Goal: Information Seeking & Learning: Learn about a topic

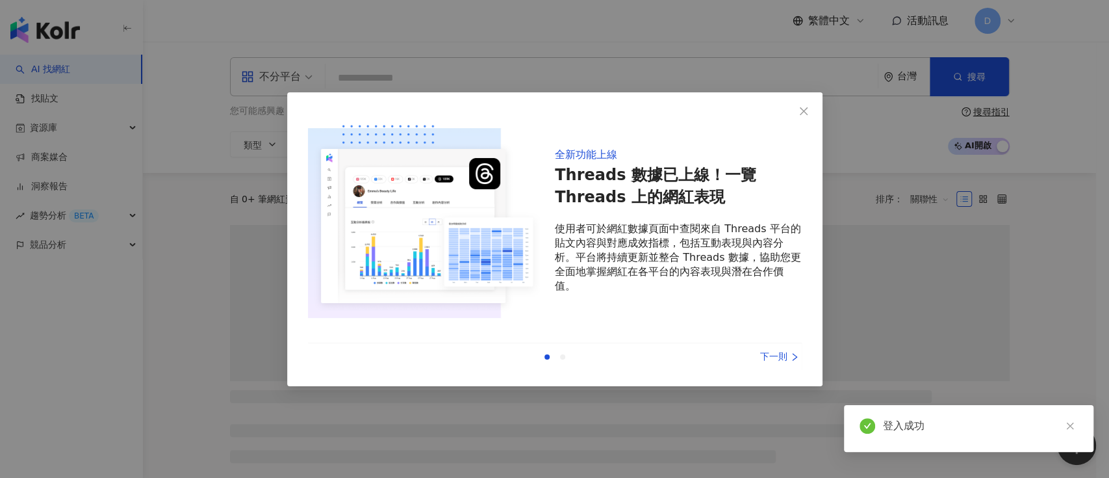
click at [137, 123] on div "全新功能上線 Threads 數據已上線！一覽 Threads 上的網紅表現 使用者可於網紅數據頁面中查閱來自 Threads 平台的貼文內容與對應成效指標，…" at bounding box center [554, 239] width 1109 height 478
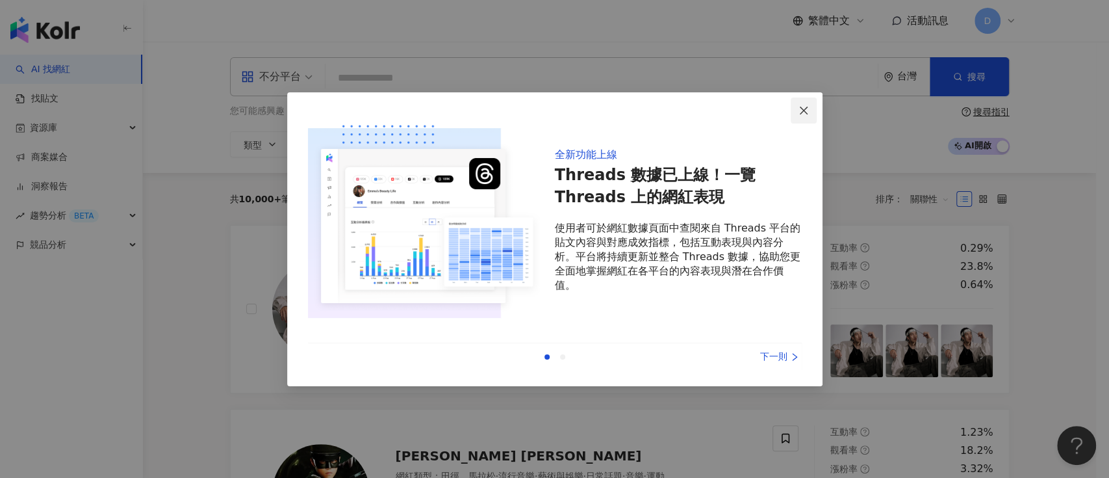
click at [808, 110] on icon "close" at bounding box center [804, 110] width 10 height 10
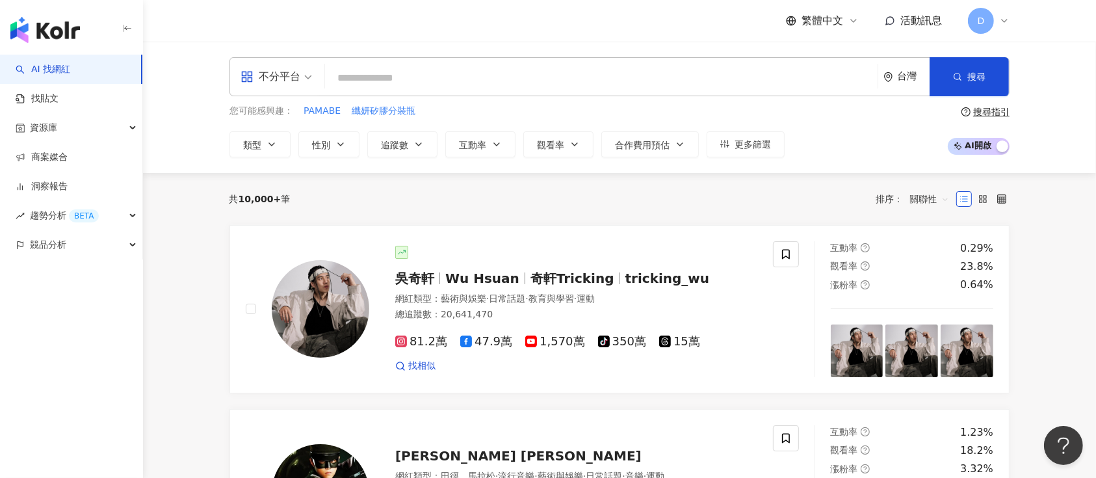
click at [562, 77] on input "search" at bounding box center [601, 78] width 542 height 25
paste input "**********"
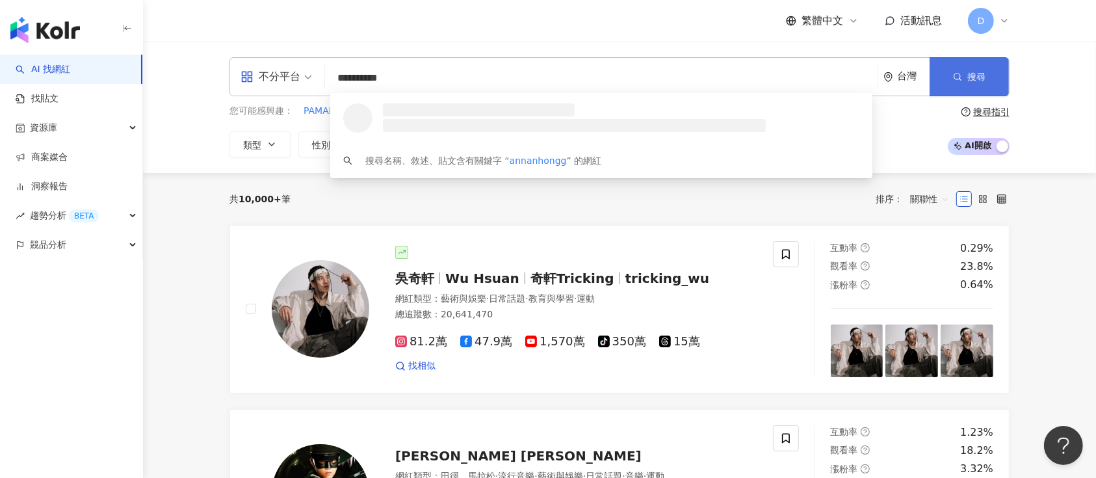
click at [978, 74] on span "搜尋" at bounding box center [976, 76] width 18 height 10
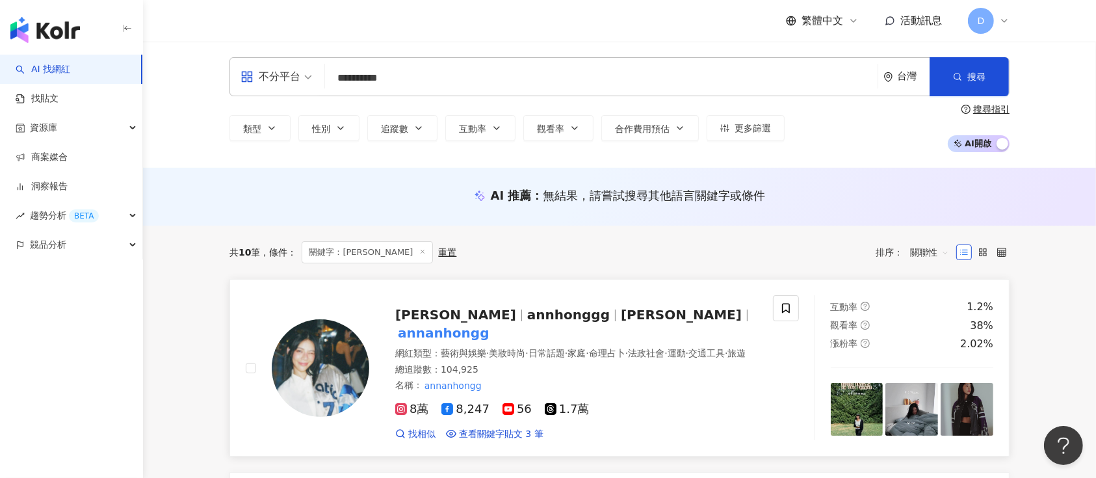
scroll to position [173, 0]
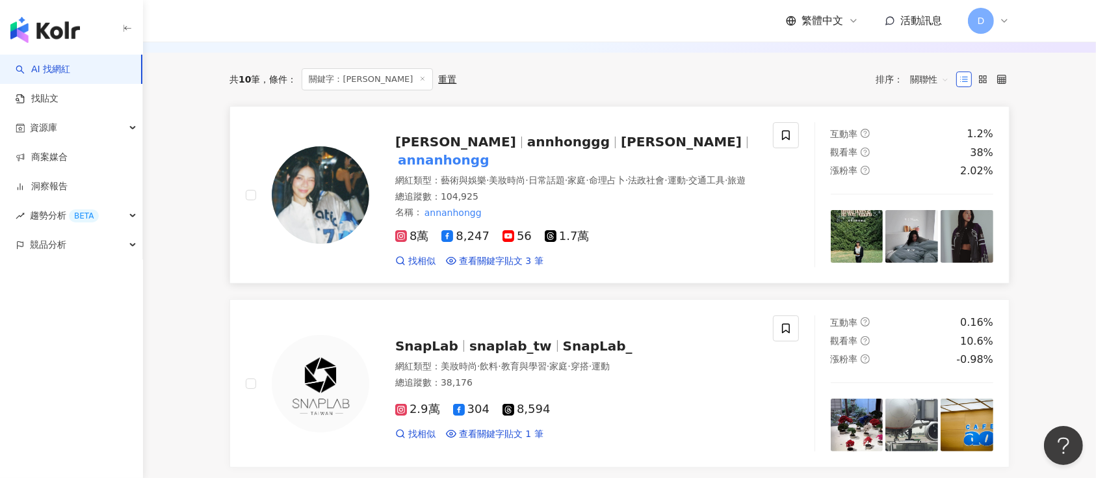
click at [540, 140] on span "annhonggg" at bounding box center [568, 142] width 83 height 16
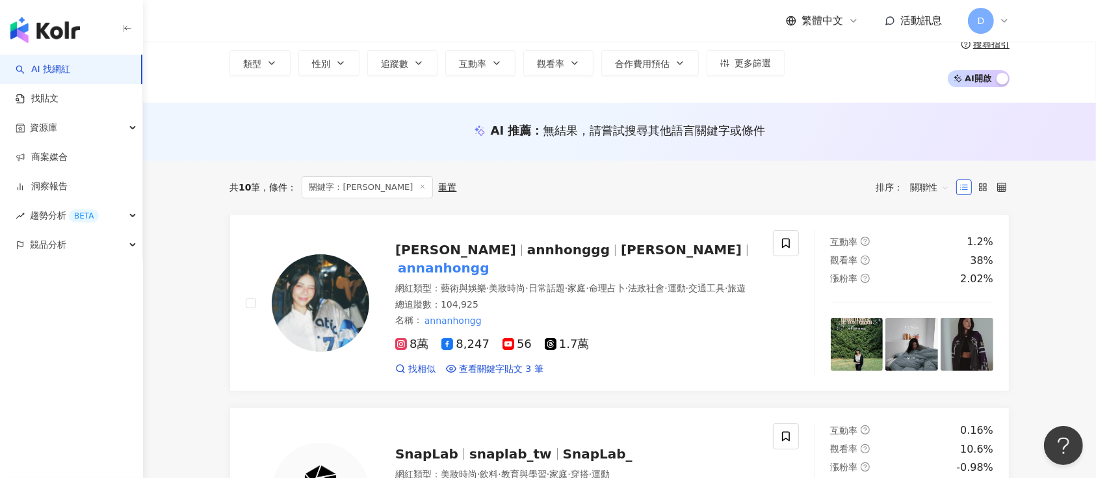
scroll to position [0, 0]
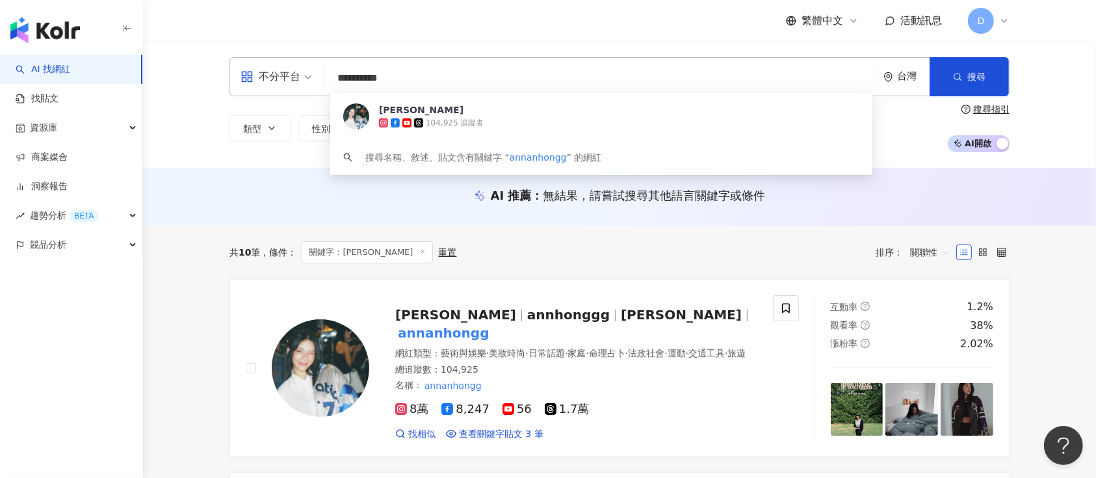
drag, startPoint x: 432, startPoint y: 83, endPoint x: 294, endPoint y: 79, distance: 137.8
click at [294, 79] on div "**********" at bounding box center [619, 76] width 780 height 39
paste input "search"
type input "*******"
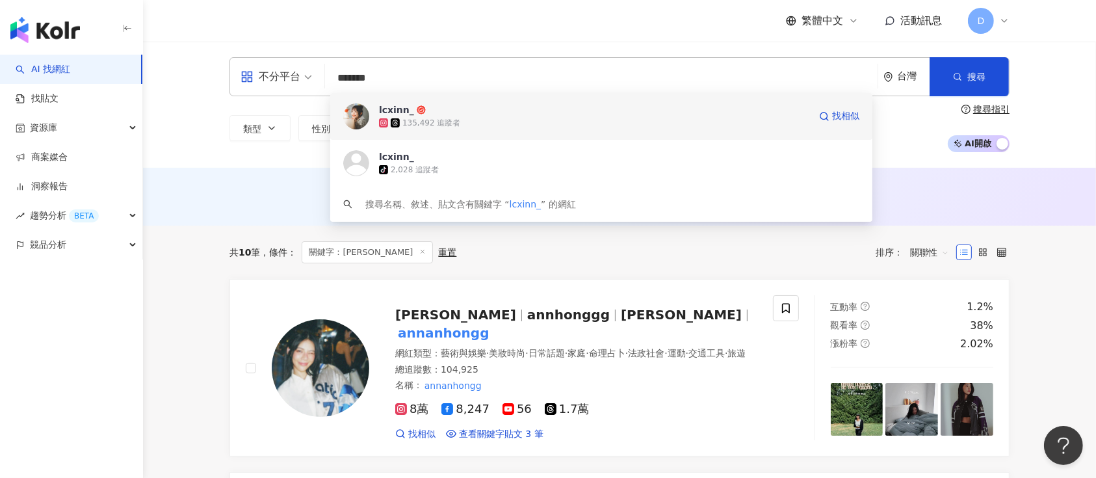
click at [498, 123] on div "135,492 追蹤者" at bounding box center [594, 122] width 430 height 13
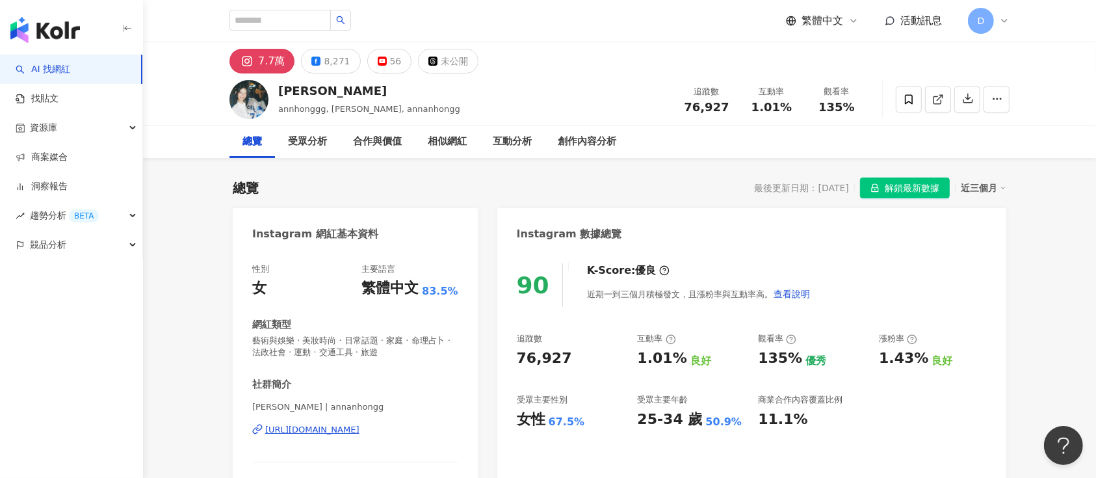
drag, startPoint x: 816, startPoint y: 107, endPoint x: 812, endPoint y: 118, distance: 12.3
click at [816, 107] on div "135%" at bounding box center [836, 107] width 49 height 13
drag, startPoint x: 753, startPoint y: 102, endPoint x: 866, endPoint y: 110, distance: 114.0
click at [866, 110] on div "追蹤數 76,927 互動率 1.01% 觀看率 135%" at bounding box center [771, 99] width 195 height 38
copy div "1.01% 觀看率 135%"
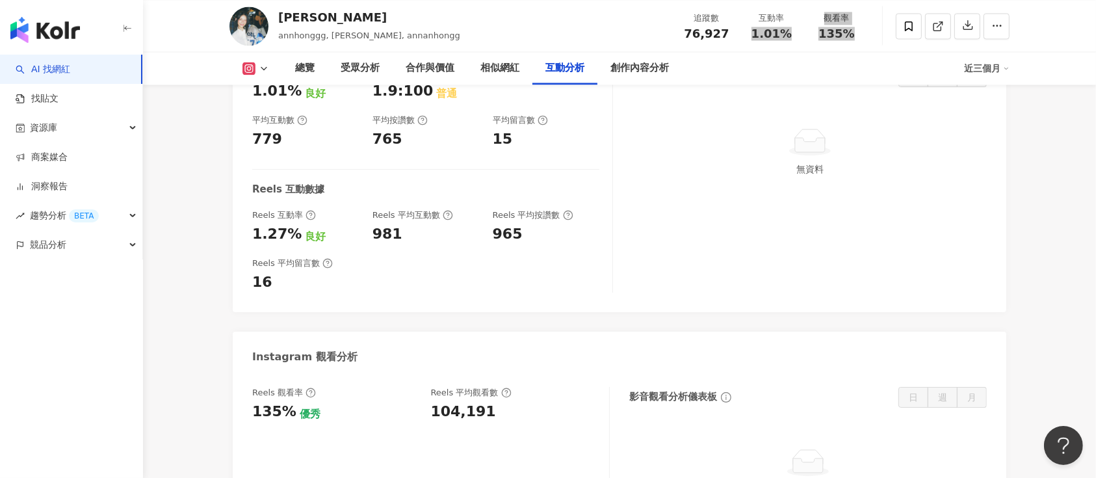
scroll to position [2686, 0]
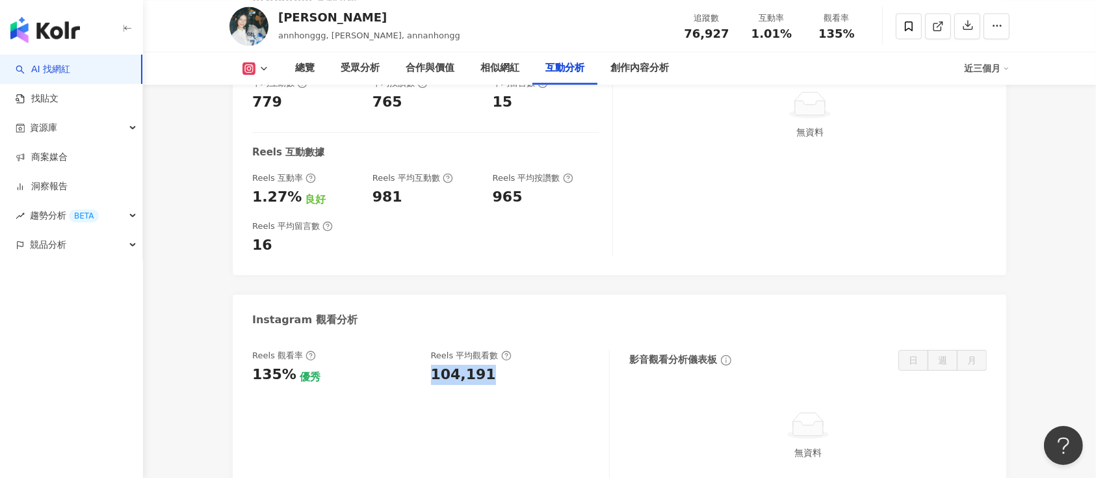
drag, startPoint x: 432, startPoint y: 363, endPoint x: 511, endPoint y: 364, distance: 79.3
click at [511, 365] on div "104,191" at bounding box center [514, 375] width 166 height 20
copy div "104,191"
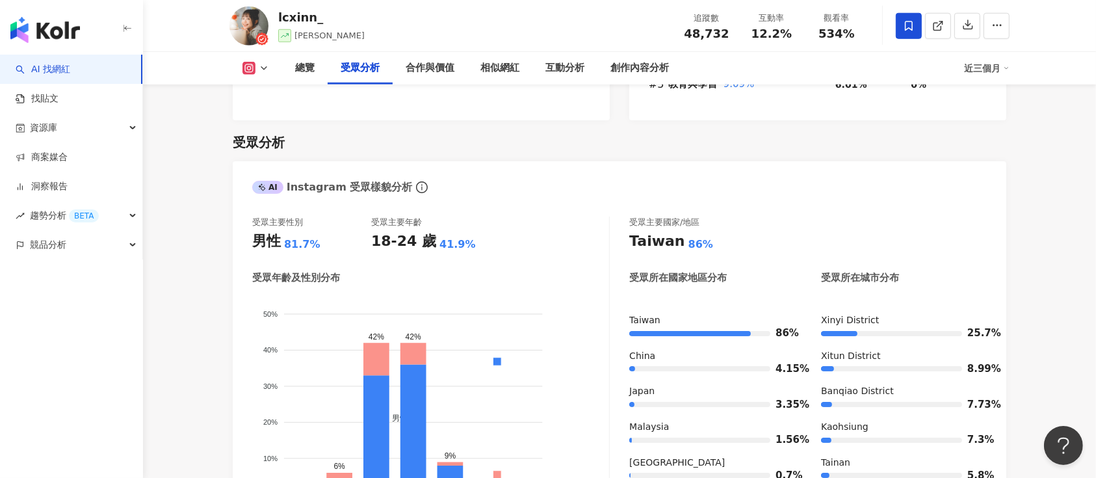
scroll to position [1126, 0]
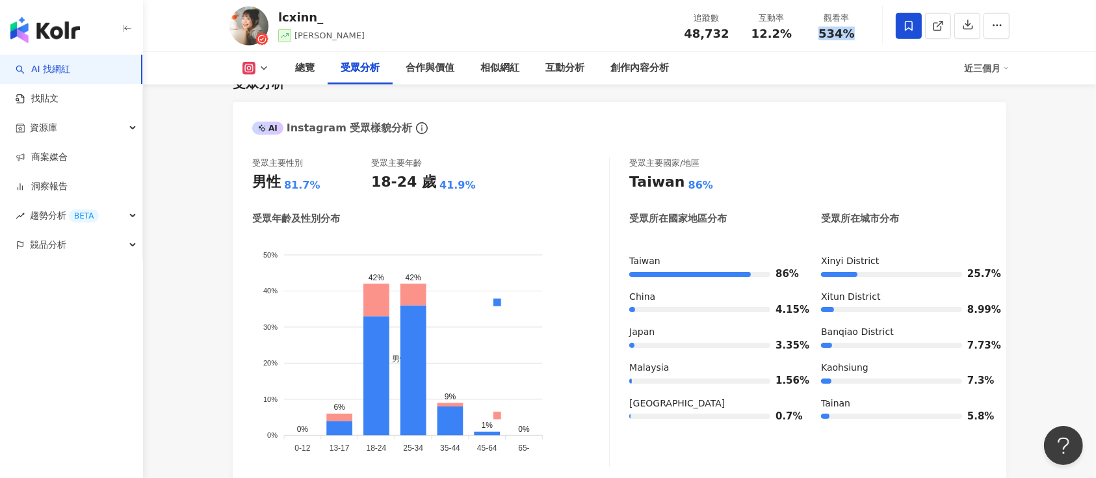
drag, startPoint x: 823, startPoint y: 36, endPoint x: 854, endPoint y: 32, distance: 30.7
click at [854, 32] on div "534%" at bounding box center [836, 33] width 49 height 13
copy span "534%"
drag, startPoint x: 753, startPoint y: 31, endPoint x: 792, endPoint y: 39, distance: 39.9
click at [792, 39] on div "12.2%" at bounding box center [771, 33] width 49 height 13
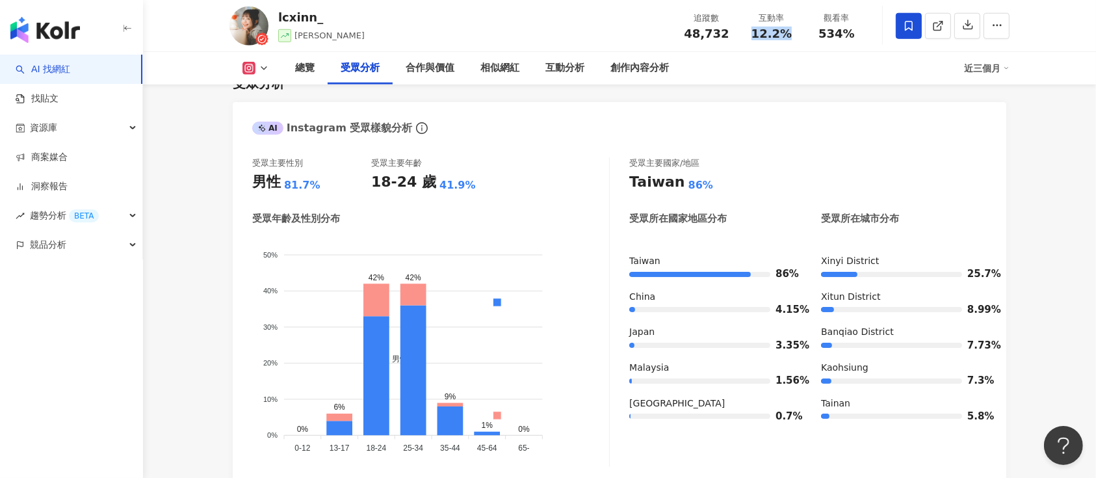
copy span "12.2%"
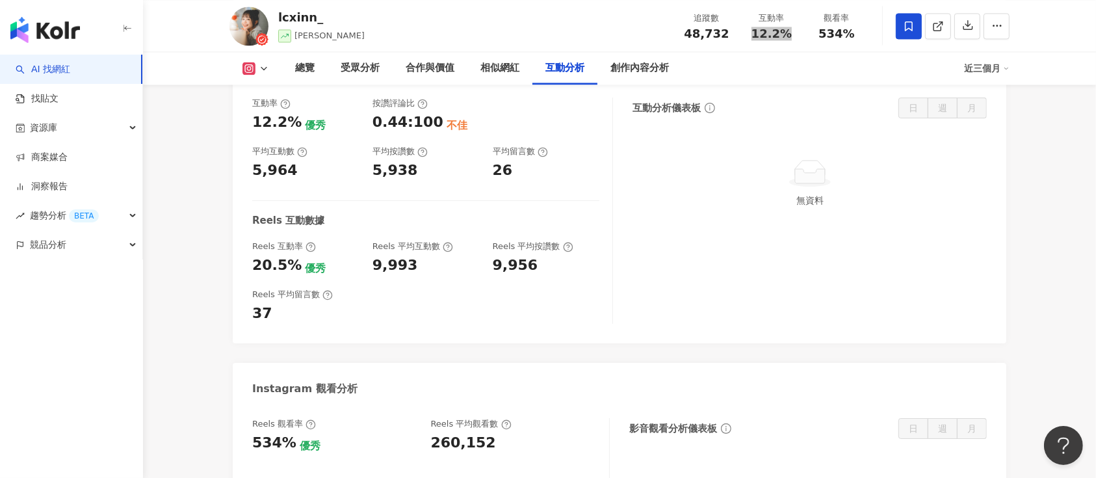
scroll to position [2773, 0]
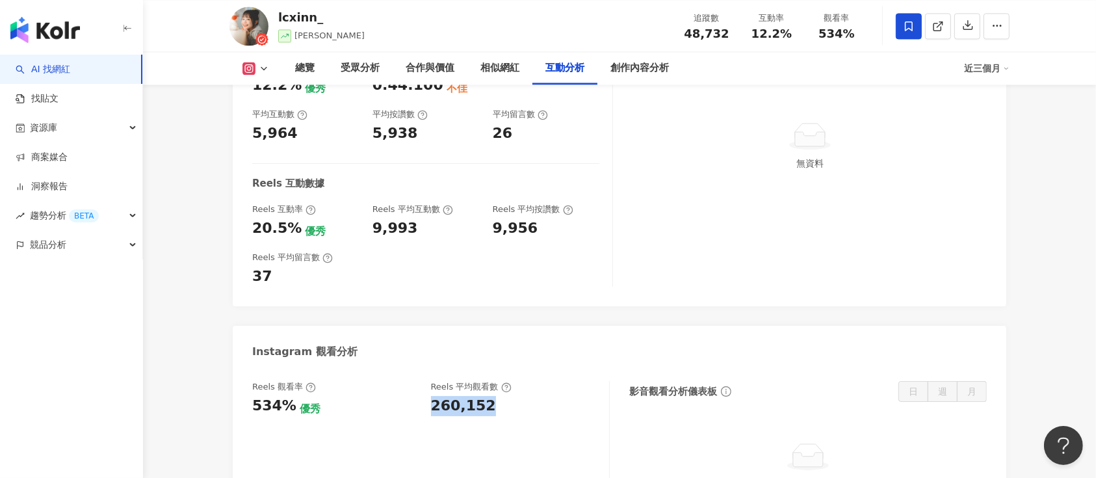
drag, startPoint x: 425, startPoint y: 304, endPoint x: 502, endPoint y: 313, distance: 77.3
click at [502, 381] on div "Reels 觀看率 534% 優秀 Reels 平均觀看數 260,152" at bounding box center [424, 398] width 344 height 35
copy div "260,152"
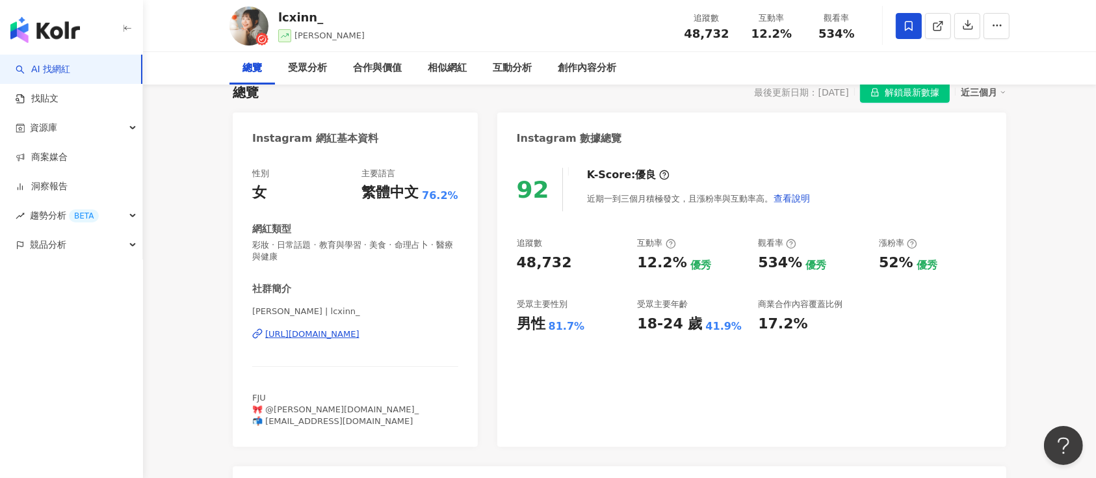
scroll to position [0, 0]
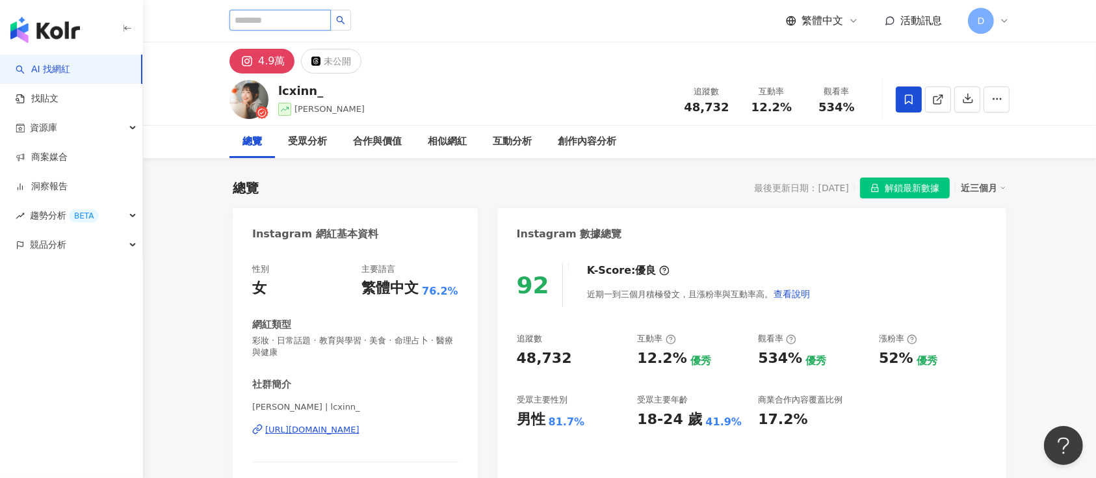
click at [304, 18] on input "search" at bounding box center [279, 20] width 101 height 21
paste input "**********"
type input "**********"
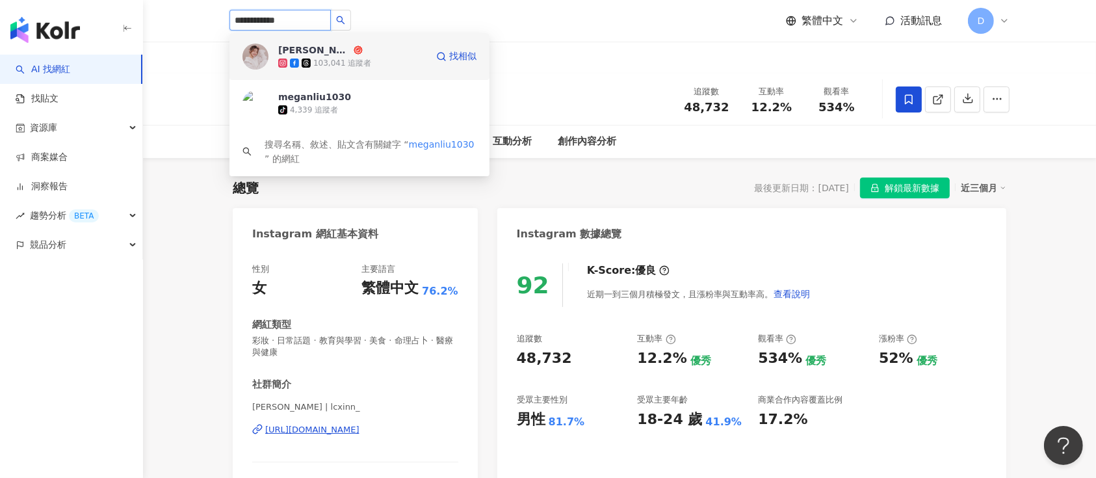
click at [372, 65] on div "103,041 追蹤者" at bounding box center [352, 63] width 148 height 13
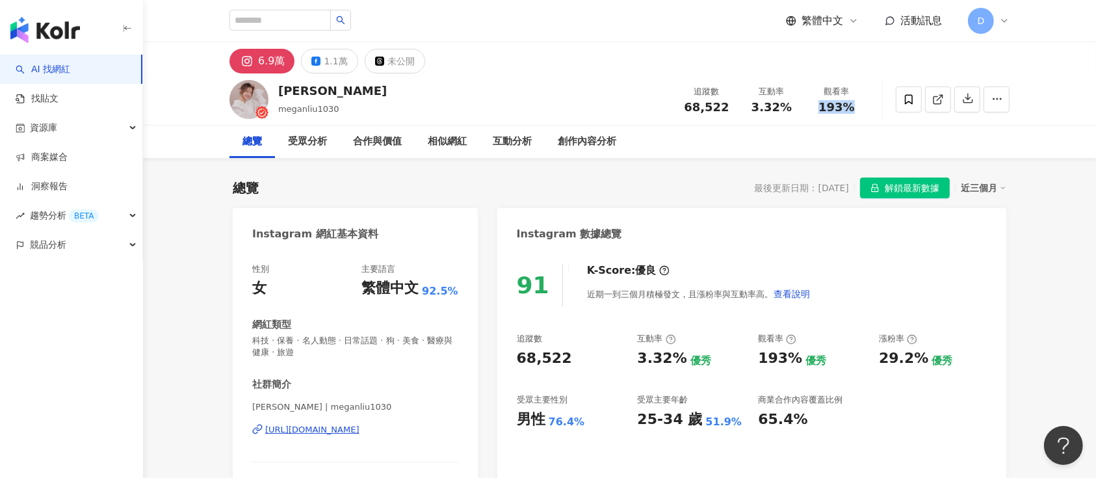
click at [865, 107] on div "觀看率 193%" at bounding box center [836, 99] width 65 height 28
click at [753, 107] on div "3.32%" at bounding box center [771, 107] width 49 height 13
drag, startPoint x: 758, startPoint y: 110, endPoint x: 805, endPoint y: 102, distance: 48.2
click at [805, 102] on div "追蹤數 68,522 互動率 3.32% 觀看率 193%" at bounding box center [771, 99] width 195 height 38
copy div "3.32% 觀看率"
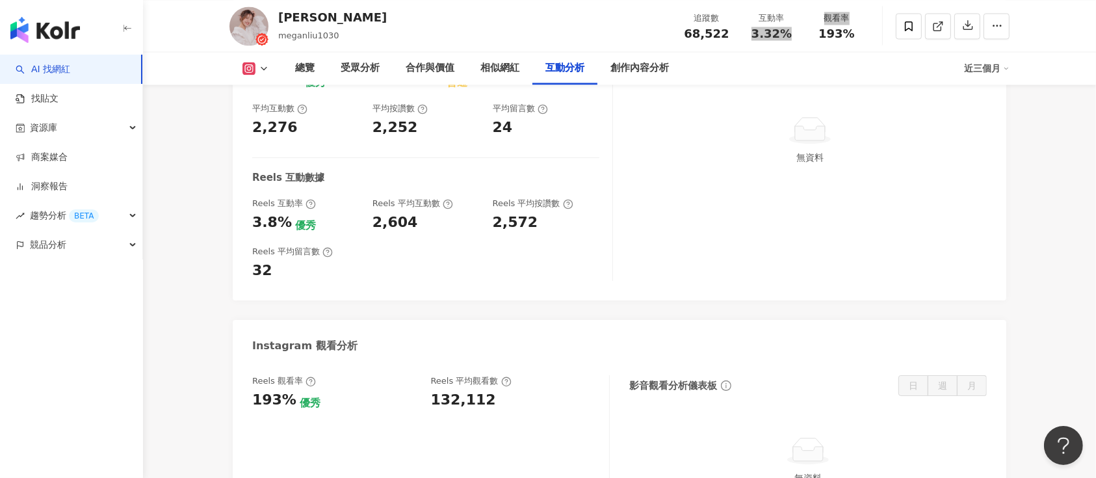
scroll to position [2773, 0]
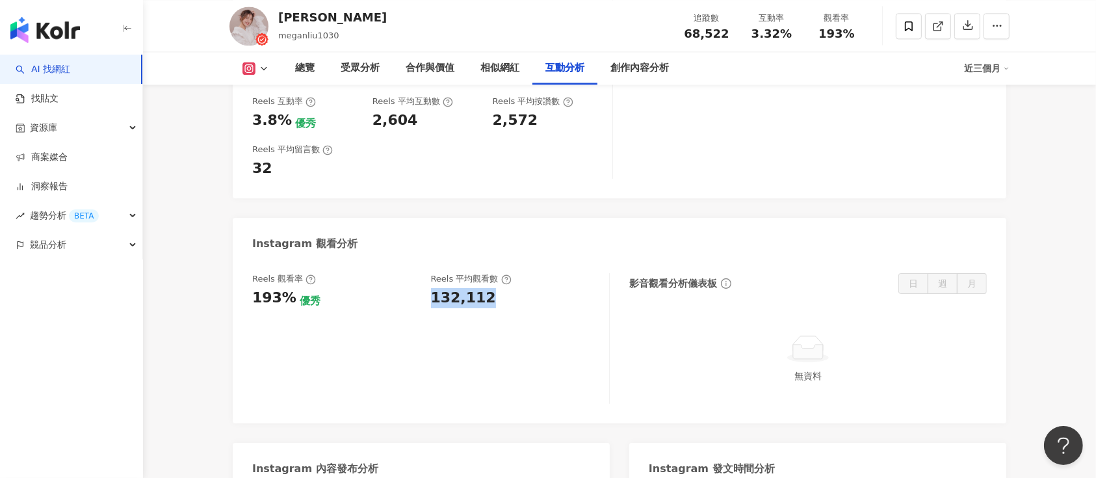
drag, startPoint x: 431, startPoint y: 298, endPoint x: 507, endPoint y: 297, distance: 76.0
click at [507, 297] on div "132,112" at bounding box center [514, 298] width 166 height 20
copy div "132,112"
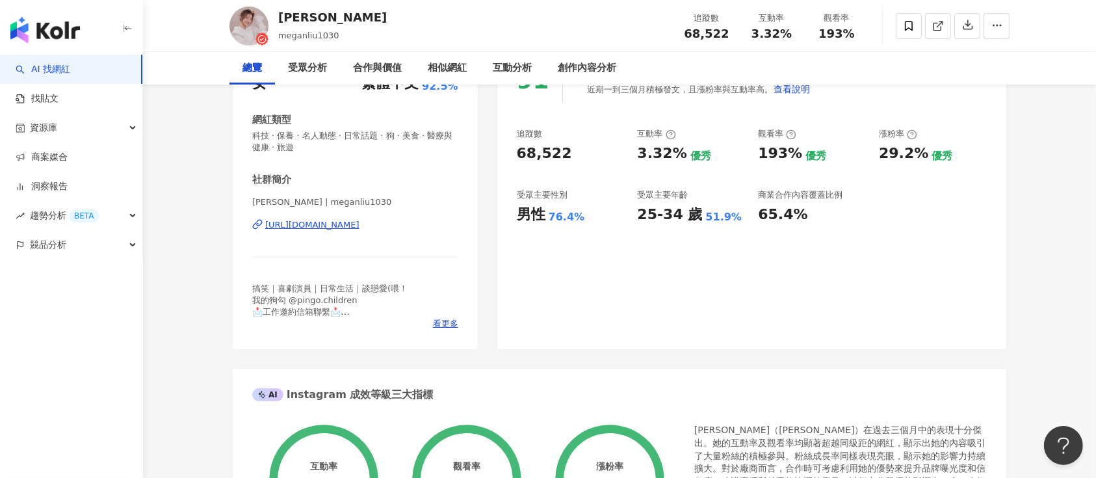
scroll to position [0, 0]
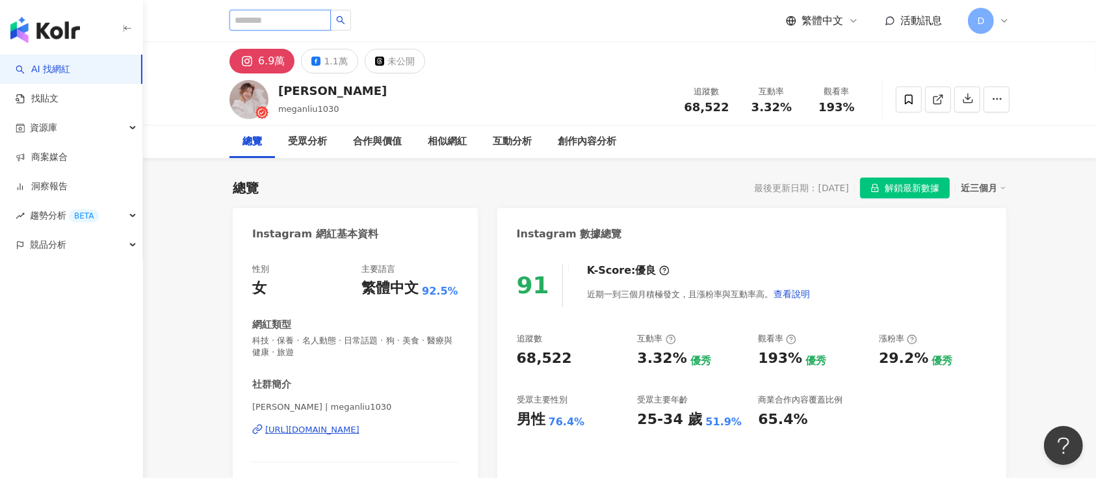
click at [329, 12] on input "search" at bounding box center [279, 20] width 101 height 21
paste input "******"
type input "******"
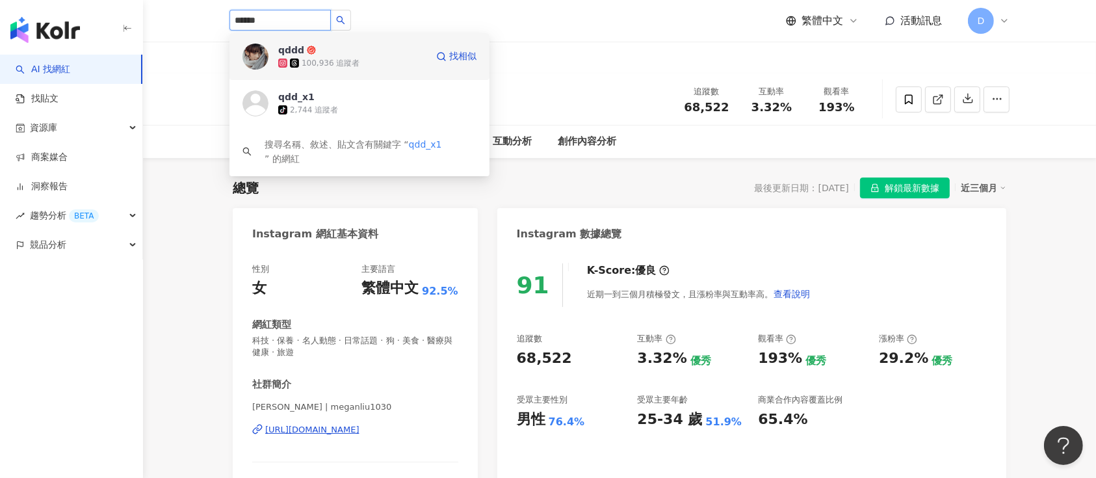
click at [332, 64] on div "100,936 追蹤者" at bounding box center [331, 63] width 58 height 11
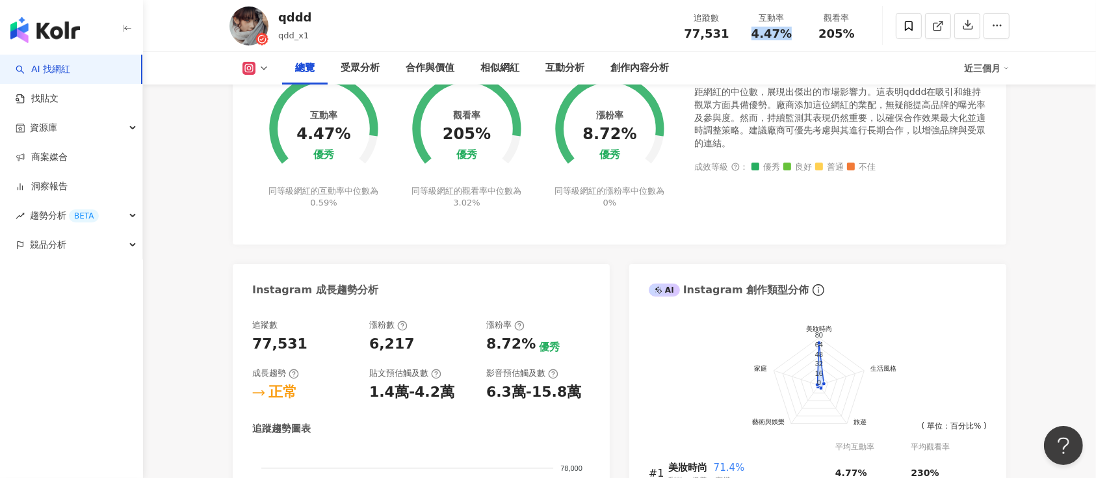
drag, startPoint x: 754, startPoint y: 34, endPoint x: 850, endPoint y: 68, distance: 102.2
click at [853, 34] on div "追蹤數 77,531 互動率 4.47% 觀看率 205%" at bounding box center [771, 25] width 195 height 38
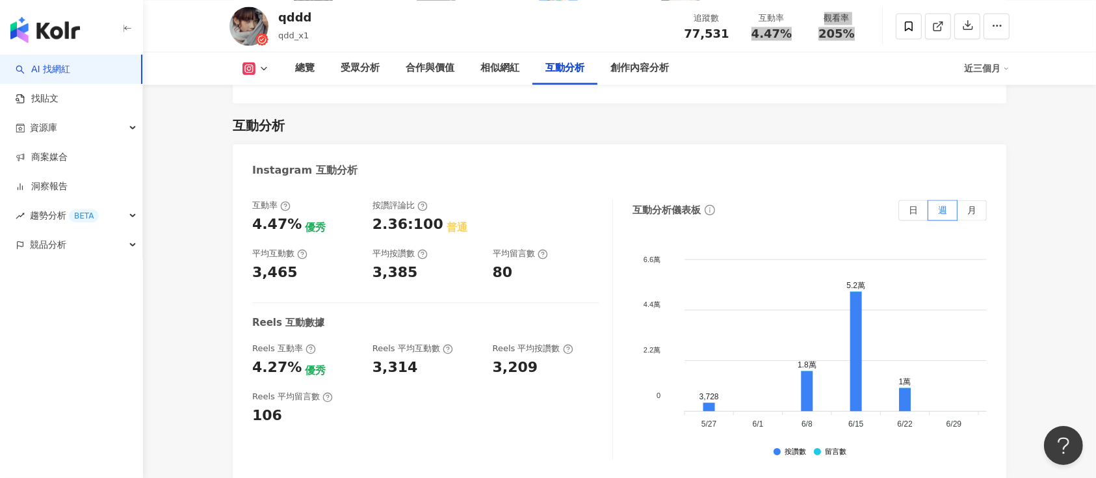
scroll to position [2600, 0]
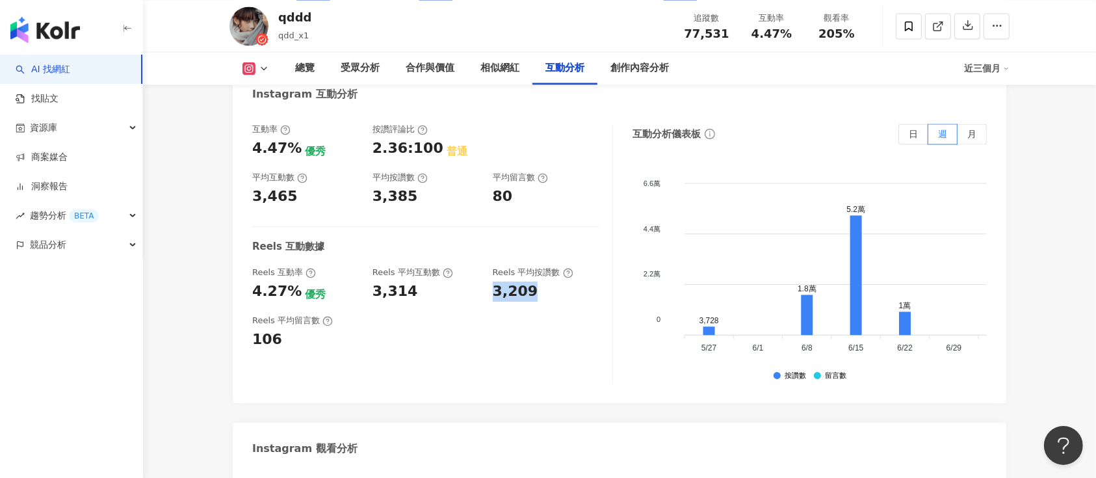
drag, startPoint x: 491, startPoint y: 281, endPoint x: 566, endPoint y: 279, distance: 75.4
click at [566, 281] on div "Reels 互動率 4.27% 優秀 Reels 平均互動數 3,314 Reels 平均按讚數 3,209" at bounding box center [425, 283] width 347 height 35
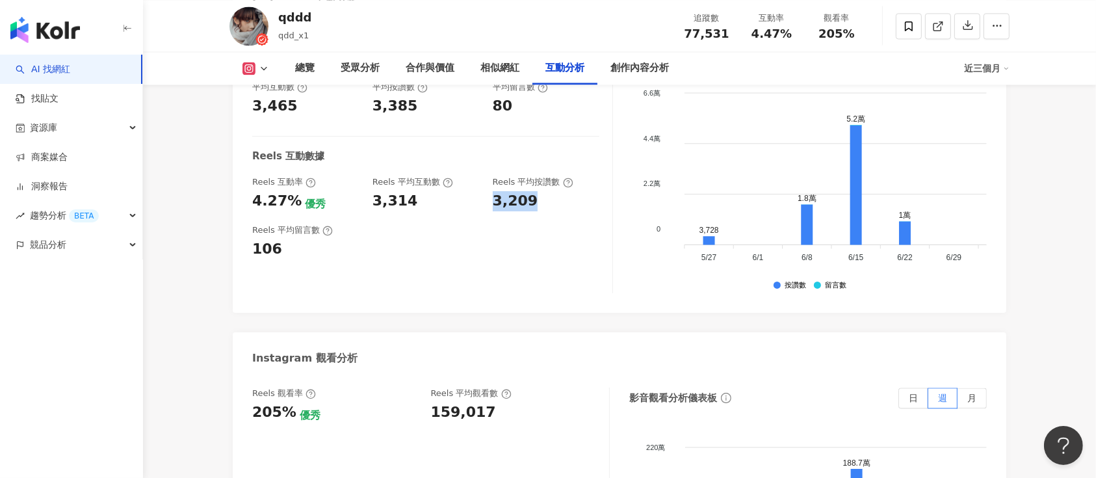
scroll to position [2860, 0]
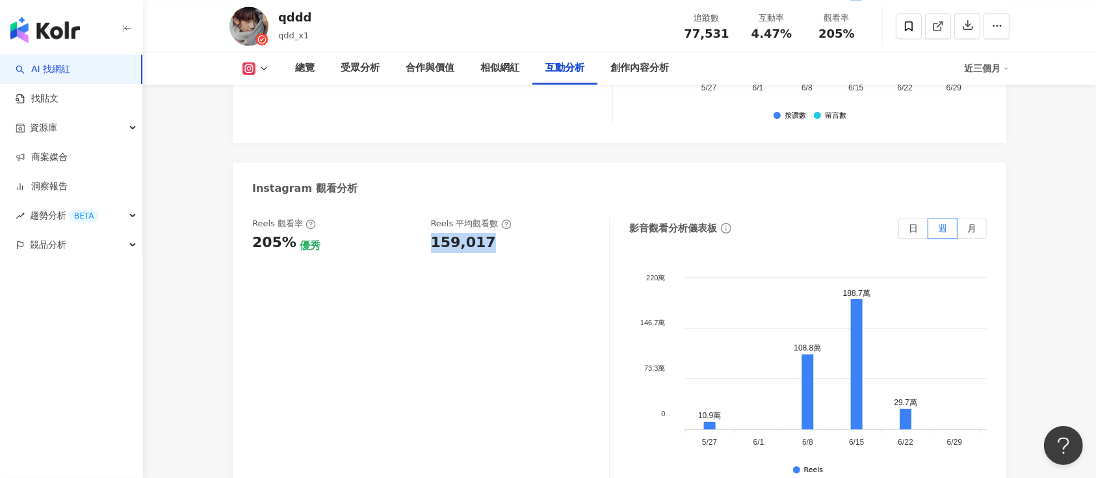
drag, startPoint x: 430, startPoint y: 225, endPoint x: 514, endPoint y: 228, distance: 83.9
click at [514, 233] on div "159,017" at bounding box center [514, 243] width 166 height 20
copy div "159,017"
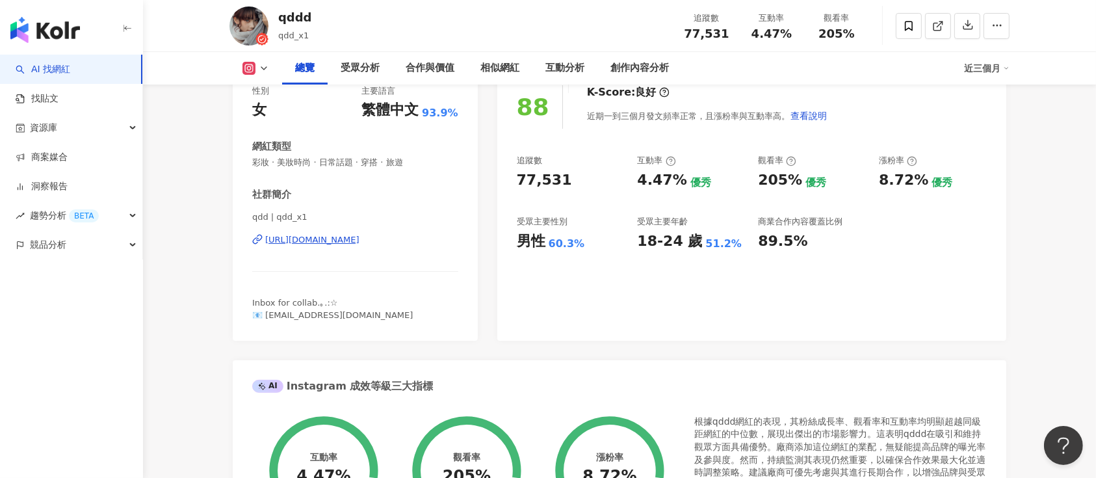
scroll to position [0, 0]
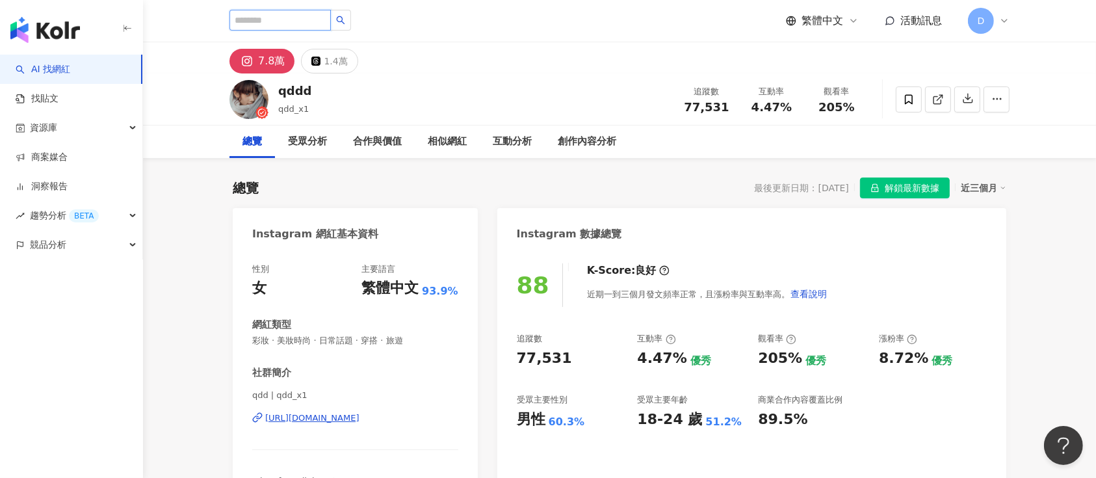
click at [315, 15] on input "search" at bounding box center [279, 20] width 101 height 21
paste input "********"
type input "********"
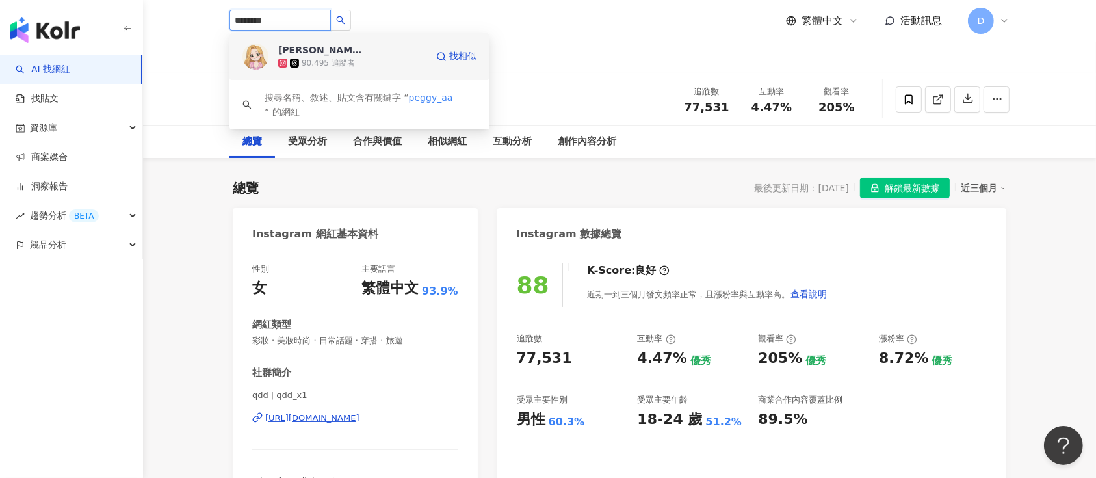
click at [389, 64] on div "90,495 追蹤者" at bounding box center [352, 63] width 148 height 13
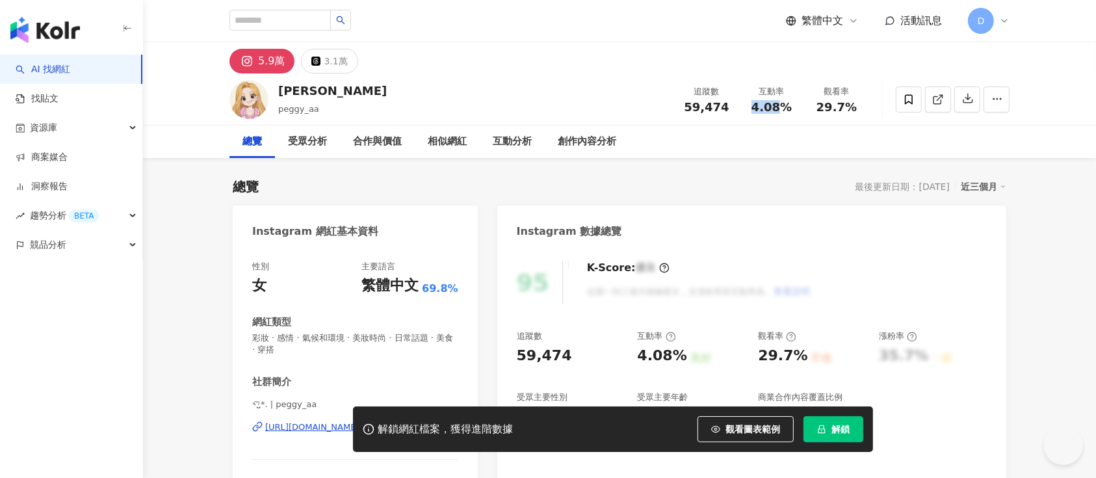
drag, startPoint x: 859, startPoint y: 107, endPoint x: 875, endPoint y: 107, distance: 16.9
click at [875, 107] on div "peggy peggy_aa 追蹤數 59,474 互動率 4.08% 觀看率 29.7%" at bounding box center [619, 98] width 832 height 51
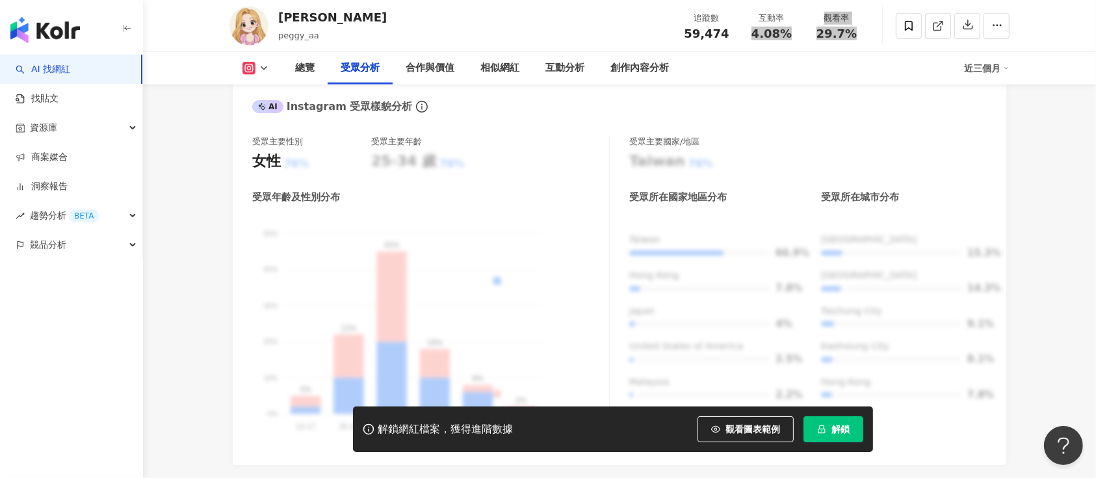
scroll to position [1040, 0]
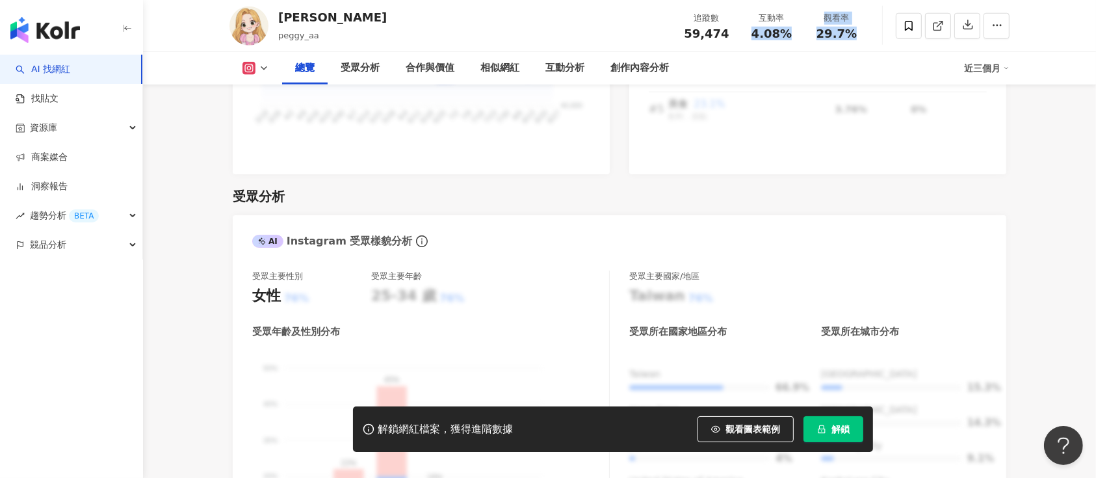
click at [837, 424] on span "解鎖" at bounding box center [840, 429] width 18 height 10
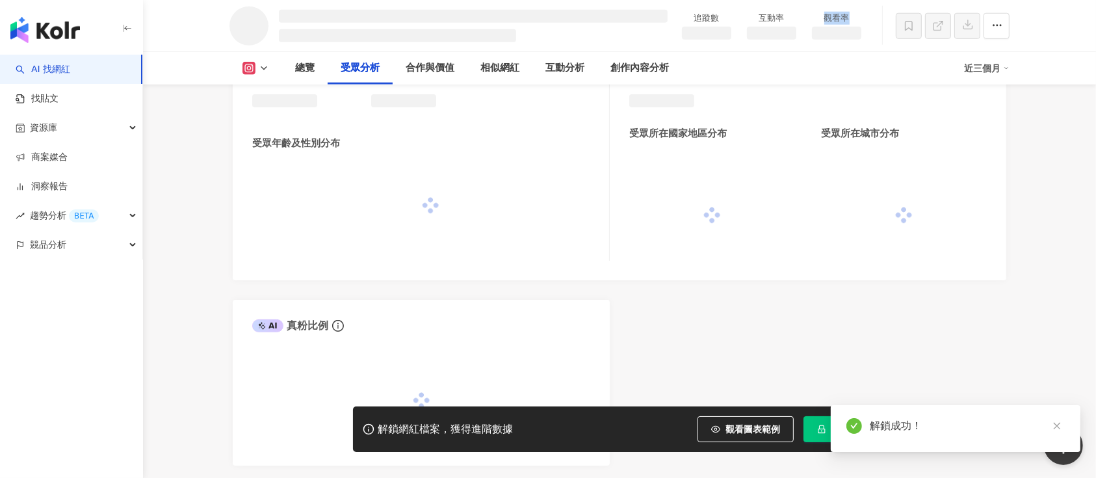
scroll to position [1302, 0]
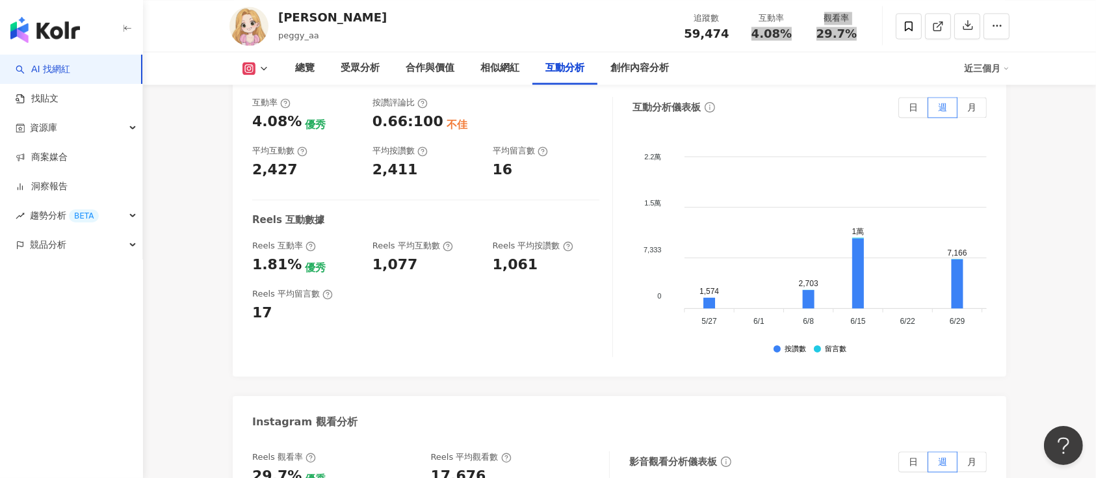
scroll to position [2860, 0]
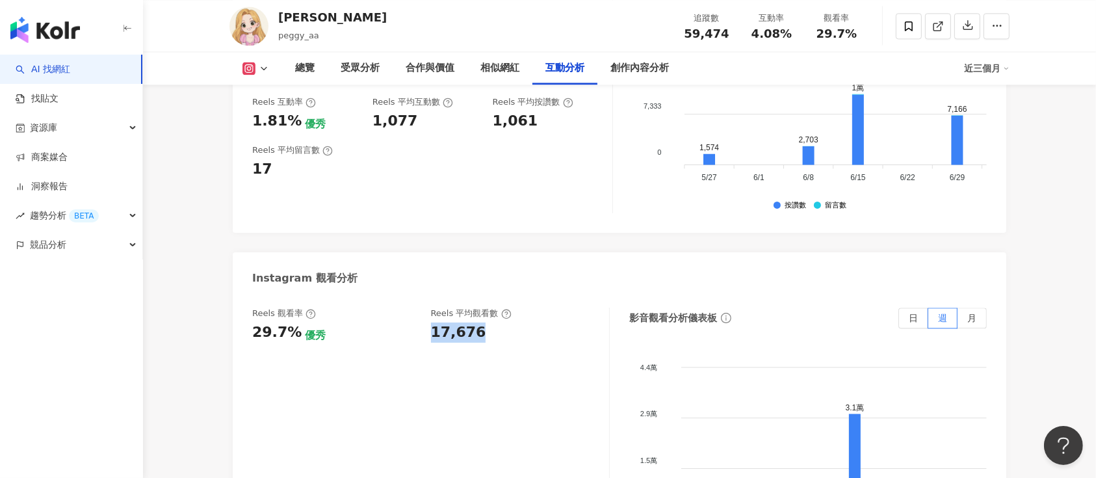
drag, startPoint x: 430, startPoint y: 289, endPoint x: 504, endPoint y: 290, distance: 73.5
click at [504, 307] on div "Reels 觀看率 29.7% 優秀 Reels 平均觀看數 17,676" at bounding box center [424, 324] width 344 height 35
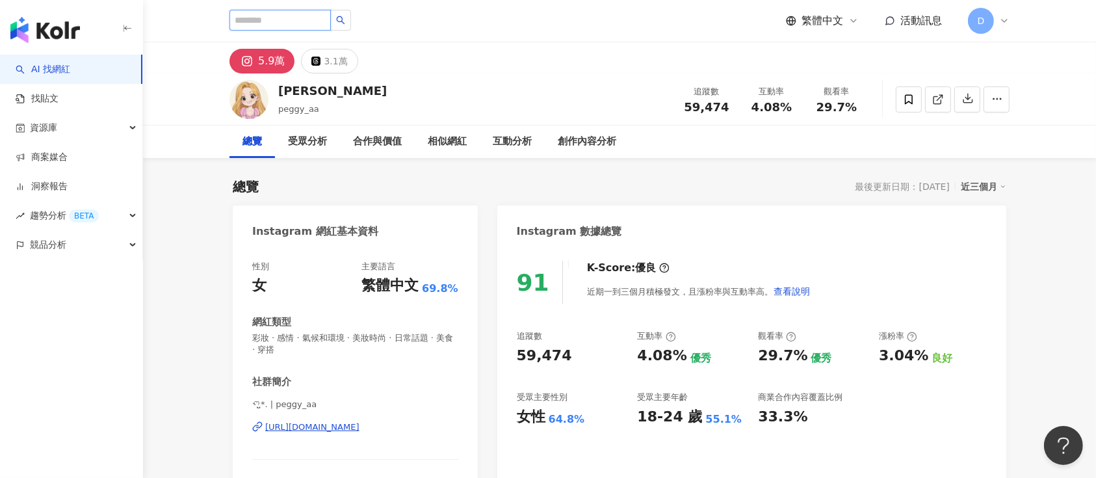
click at [283, 26] on input "search" at bounding box center [279, 20] width 101 height 21
paste input "*******"
type input "*******"
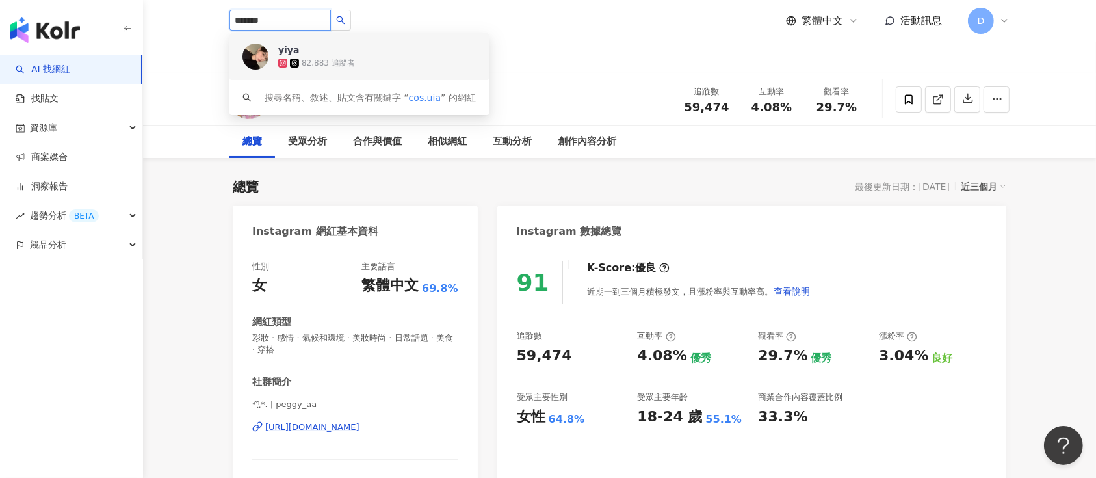
click at [330, 64] on div "82,883 追蹤者" at bounding box center [328, 63] width 53 height 11
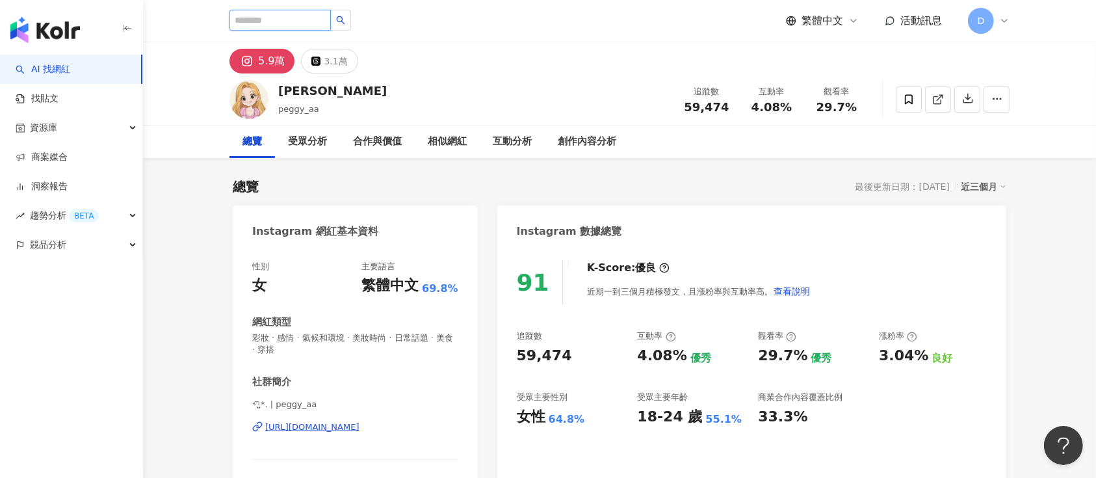
click at [328, 19] on input "search" at bounding box center [279, 20] width 101 height 21
paste input "*********"
type input "*********"
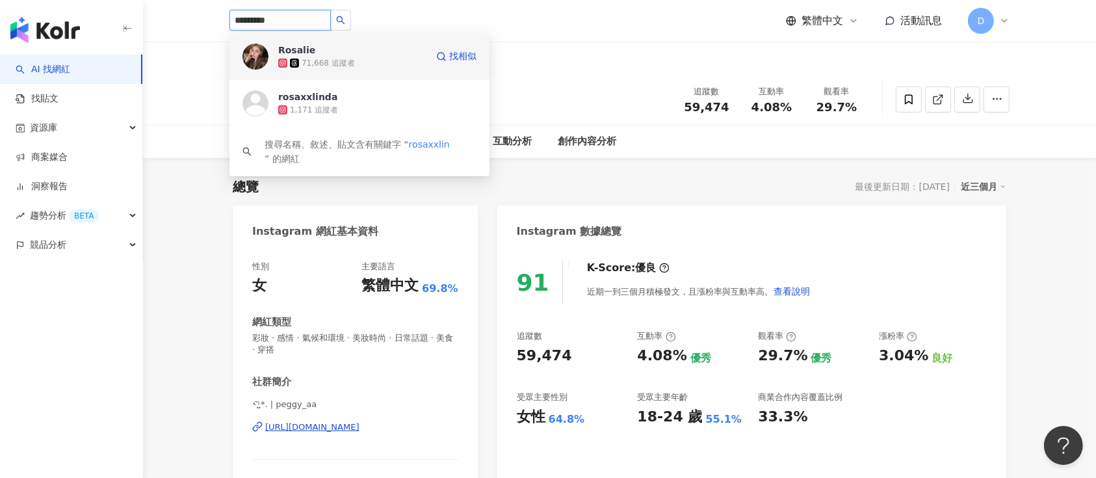
click at [334, 65] on div "71,668 追蹤者" at bounding box center [328, 63] width 53 height 11
click at [331, 15] on input "search" at bounding box center [279, 20] width 101 height 21
paste input "********"
type input "********"
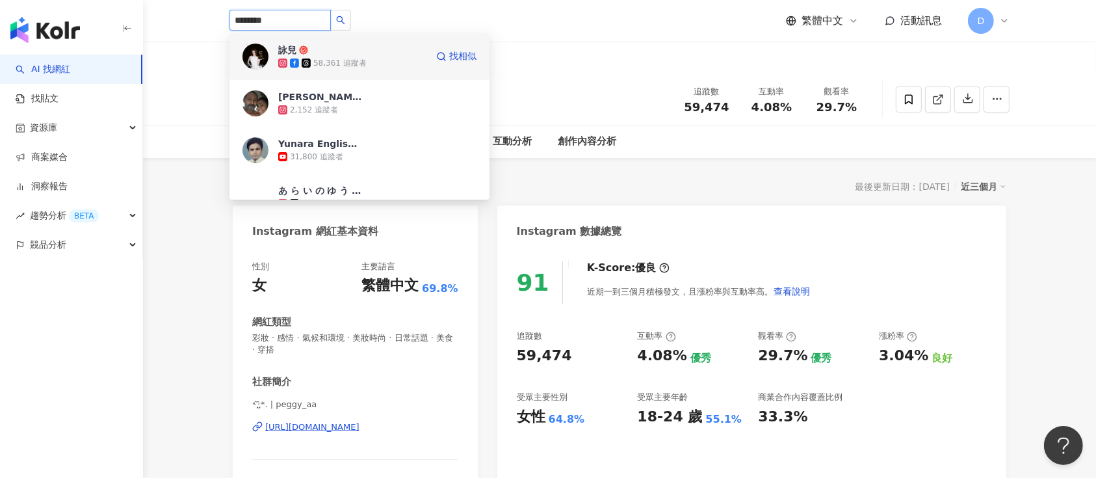
click at [337, 65] on div "58,361 追蹤者" at bounding box center [339, 63] width 53 height 11
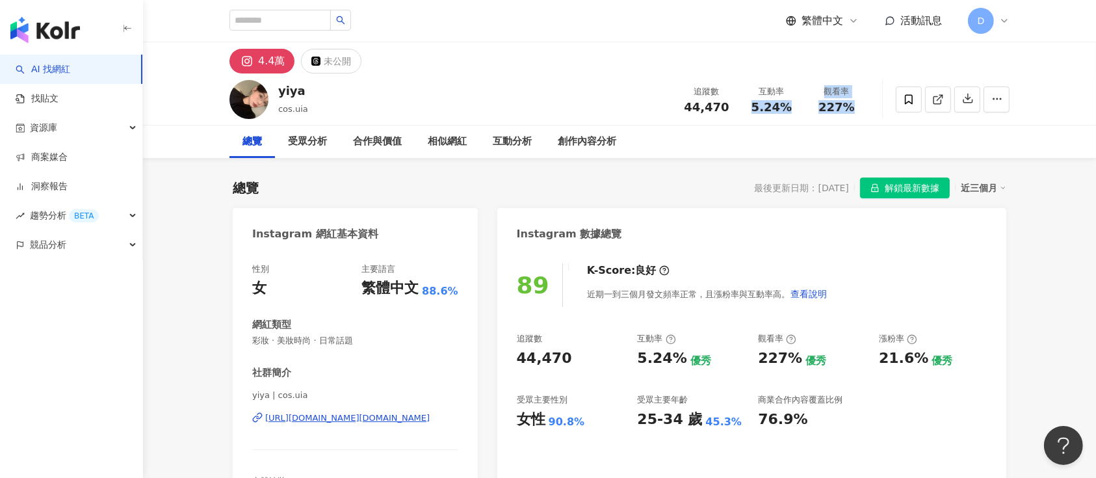
drag, startPoint x: 742, startPoint y: 112, endPoint x: 859, endPoint y: 111, distance: 117.0
click at [859, 111] on div "追蹤數 44,470 互動率 5.24% 觀看率 227%" at bounding box center [771, 99] width 195 height 38
copy div "5.24% 觀看率 227%"
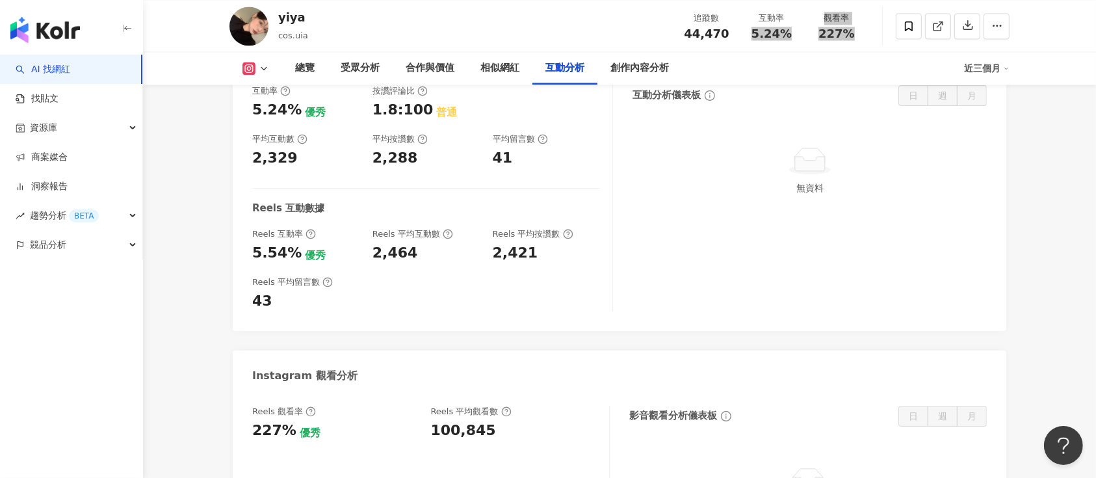
scroll to position [2686, 0]
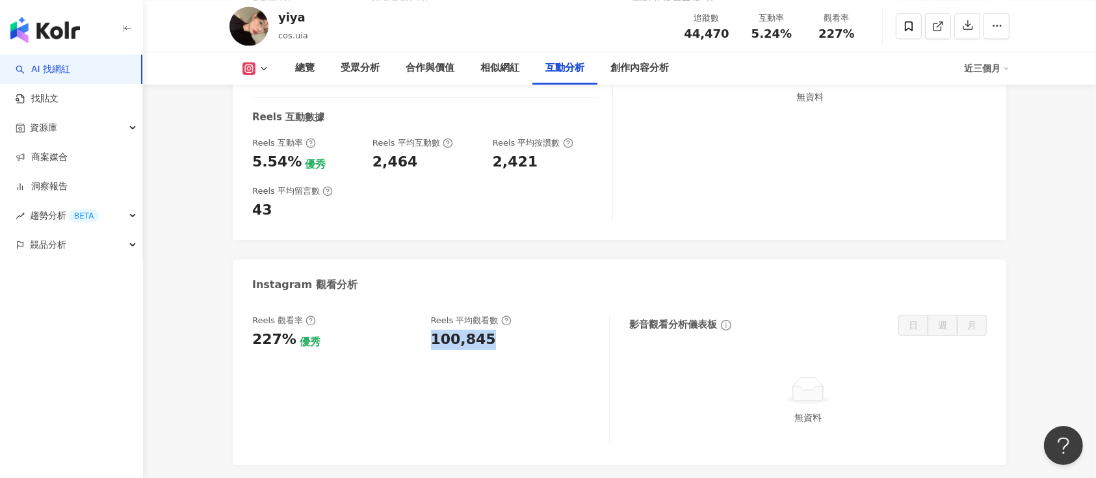
drag, startPoint x: 442, startPoint y: 343, endPoint x: 510, endPoint y: 346, distance: 68.3
click at [511, 347] on div "Reels 觀看率 227% 優秀 Reels 平均觀看數 100,845" at bounding box center [424, 332] width 344 height 35
copy div "100,845"
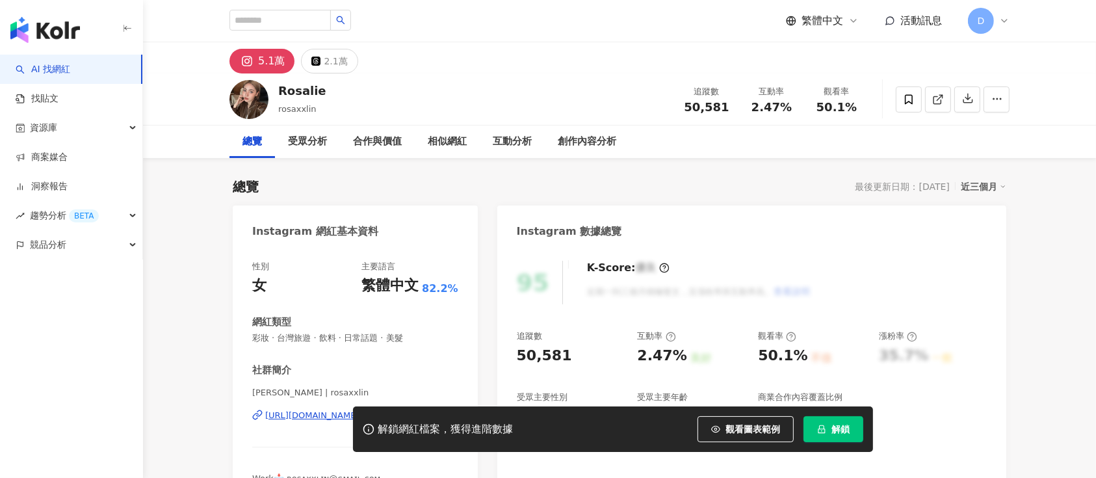
drag, startPoint x: 839, startPoint y: 112, endPoint x: 862, endPoint y: 114, distance: 23.5
click at [847, 112] on div "追蹤數 50,581 互動率 2.47% 觀看率 50.1%" at bounding box center [771, 99] width 195 height 38
drag, startPoint x: 859, startPoint y: 112, endPoint x: 766, endPoint y: 109, distance: 92.3
click at [768, 109] on div "追蹤數 50,581 互動率 2.47% 觀看率 50.1%" at bounding box center [771, 99] width 195 height 38
drag, startPoint x: 748, startPoint y: 110, endPoint x: 859, endPoint y: 110, distance: 110.5
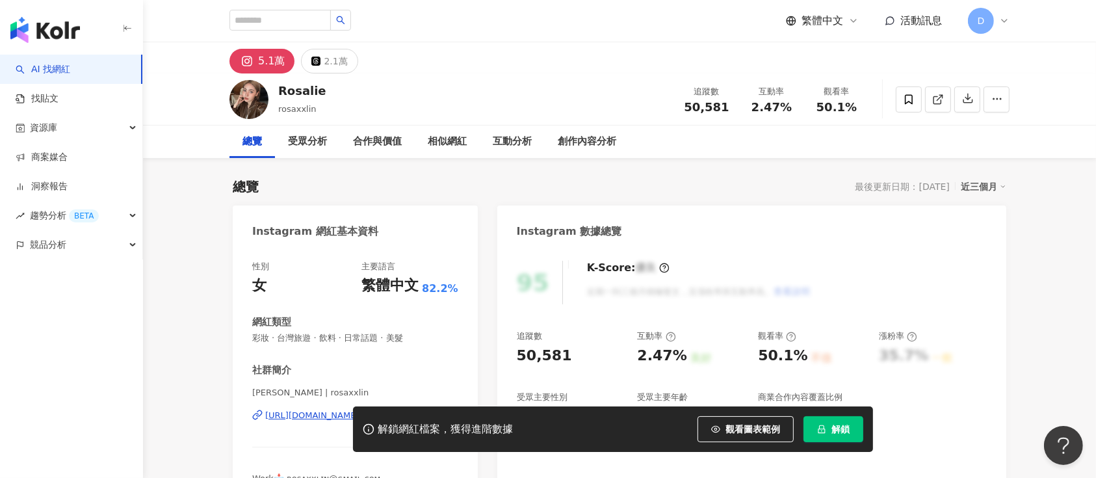
click at [856, 110] on div "追蹤數 50,581 互動率 2.47% 觀看率 50.1%" at bounding box center [771, 99] width 195 height 38
drag, startPoint x: 859, startPoint y: 110, endPoint x: 759, endPoint y: 106, distance: 99.5
click at [749, 105] on div "追蹤數 50,581 互動率 2.47% 觀看率 50.1%" at bounding box center [771, 99] width 195 height 38
copy div "2.47% 觀看率 50.1%"
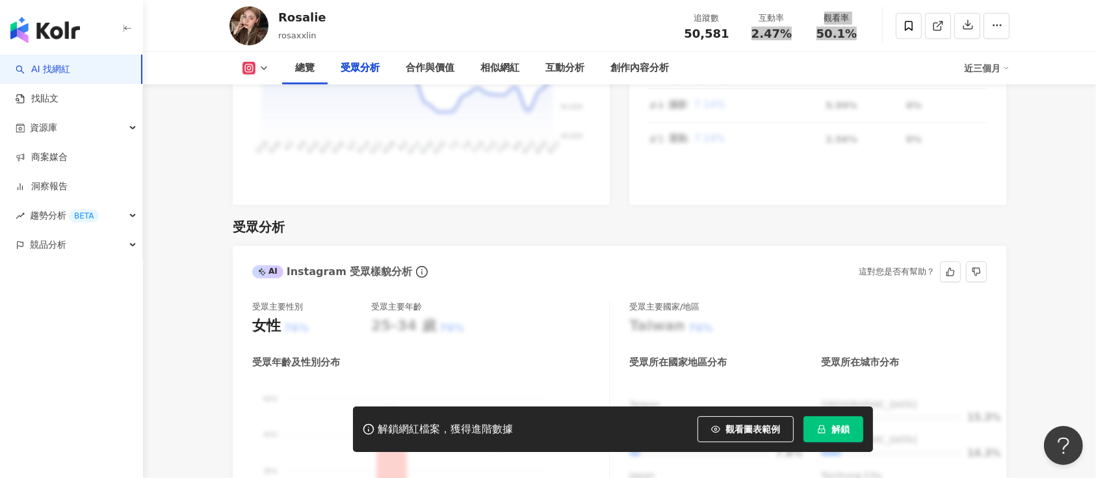
scroll to position [1126, 0]
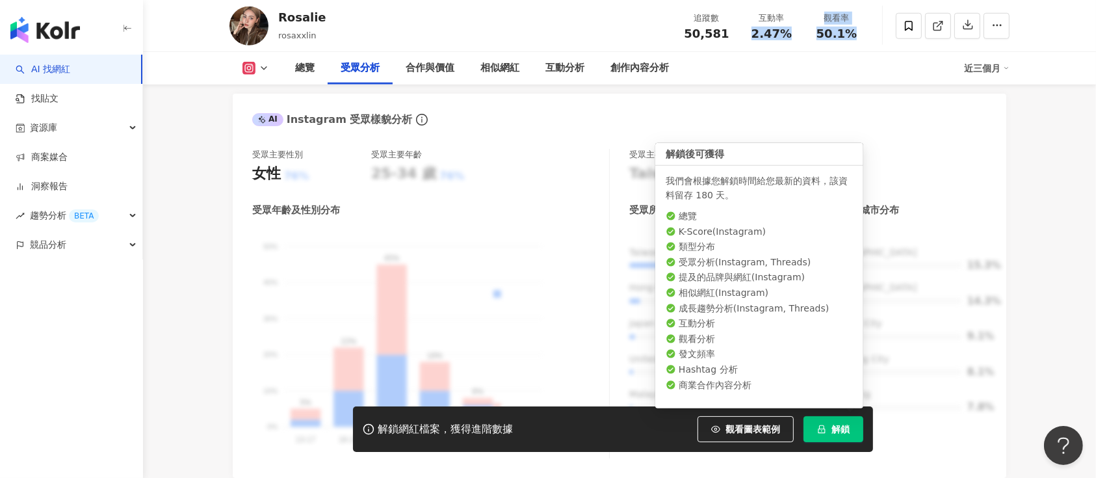
drag, startPoint x: 843, startPoint y: 423, endPoint x: 842, endPoint y: 400, distance: 23.4
click at [843, 420] on button "解鎖" at bounding box center [833, 429] width 60 height 26
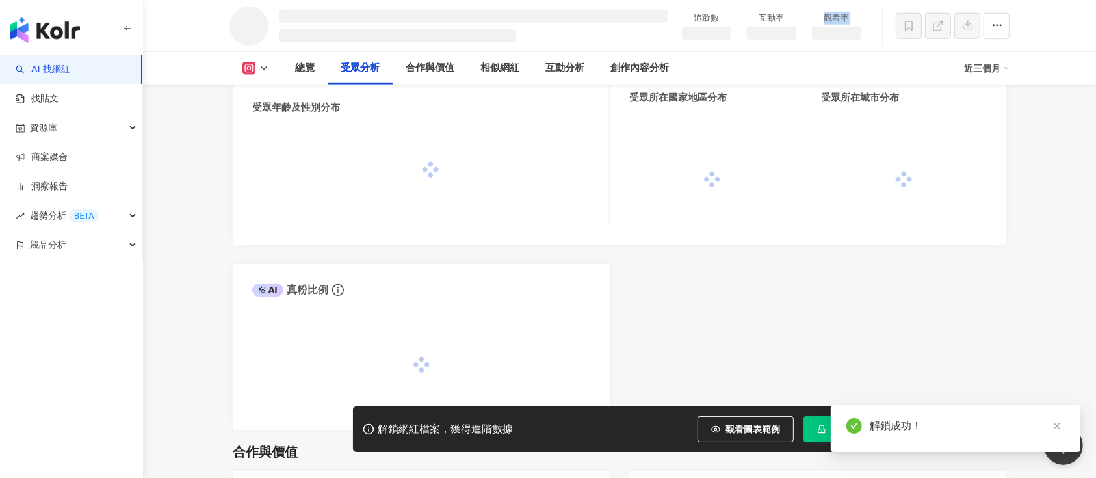
scroll to position [1123, 0]
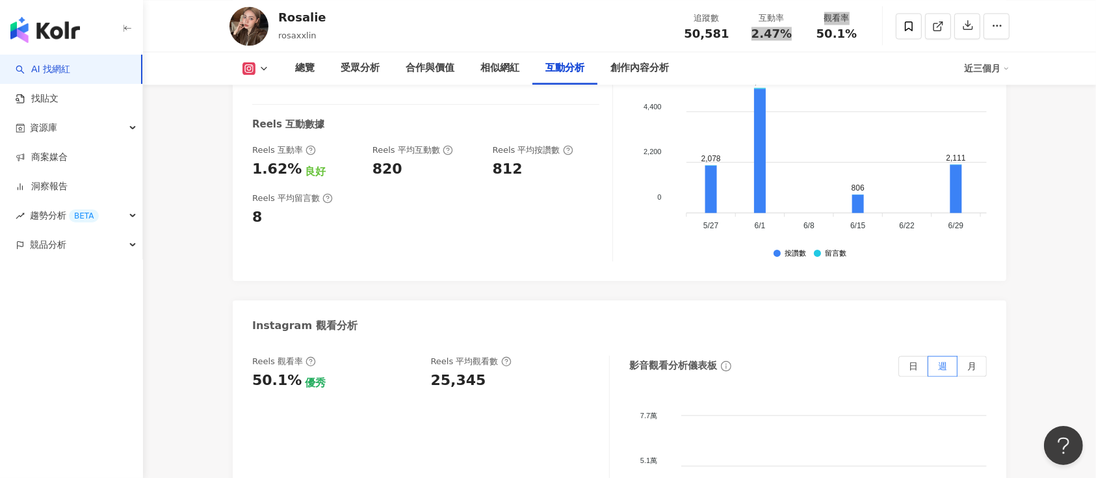
scroll to position [2856, 0]
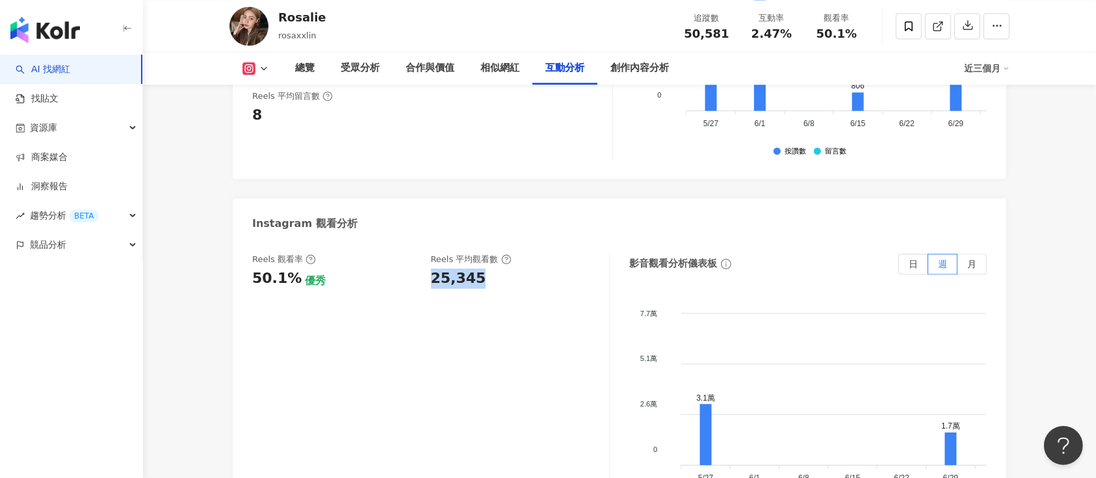
drag, startPoint x: 432, startPoint y: 233, endPoint x: 497, endPoint y: 244, distance: 65.8
click at [497, 268] on div "25,345" at bounding box center [514, 278] width 166 height 20
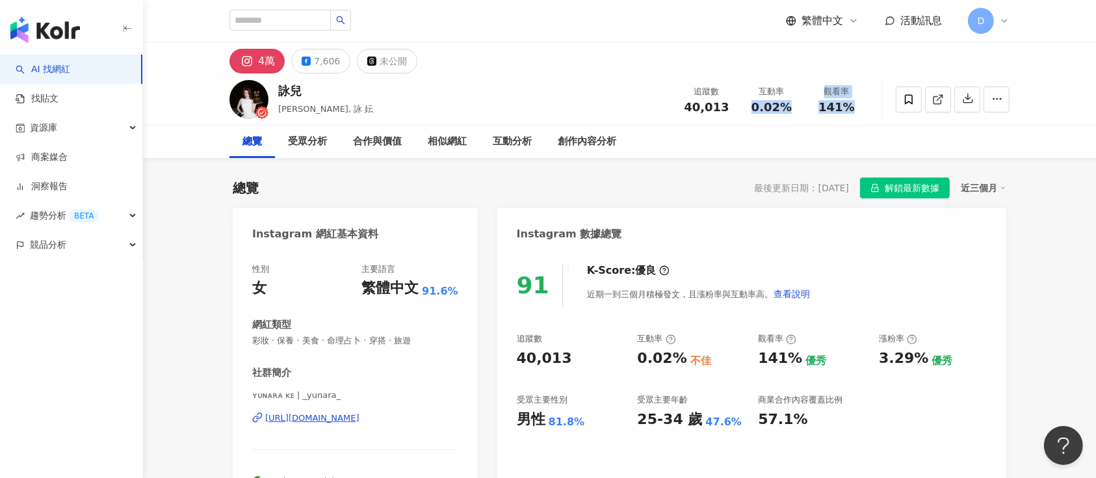
drag, startPoint x: 771, startPoint y: 110, endPoint x: 862, endPoint y: 118, distance: 91.4
click at [862, 118] on div "詠兒 [PERSON_NAME], 詠 妘 追蹤數 40,013 互動率 0.02% 觀看率 141%" at bounding box center [619, 98] width 832 height 51
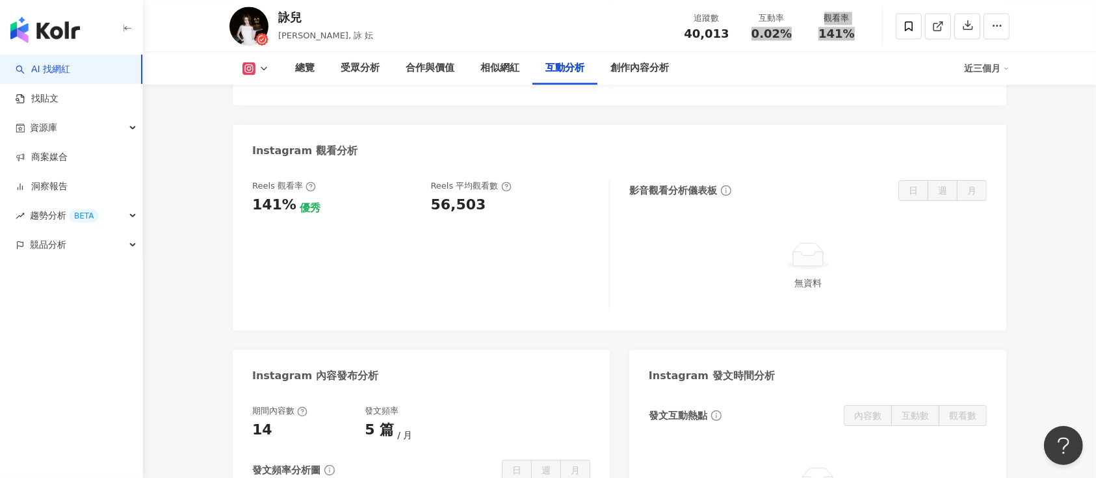
scroll to position [2773, 0]
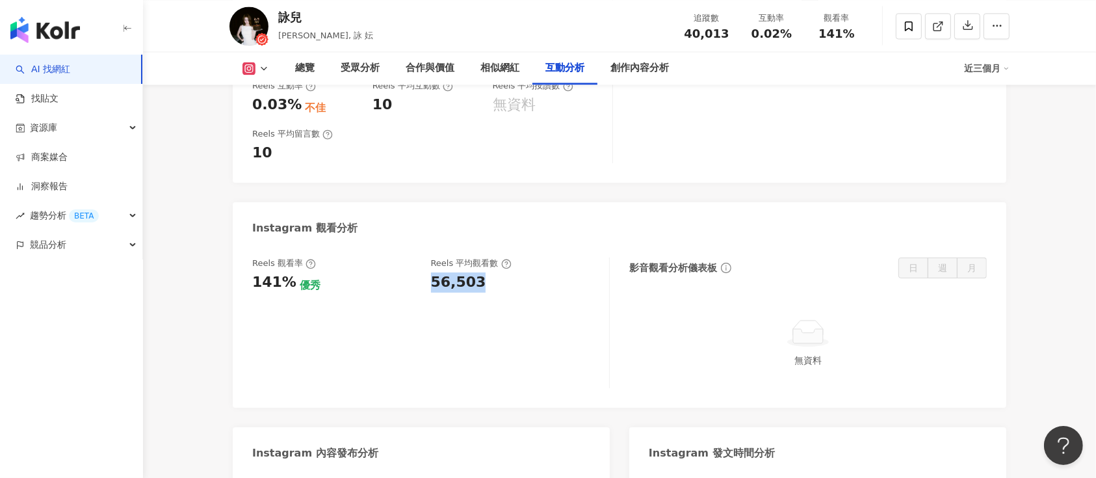
drag, startPoint x: 426, startPoint y: 271, endPoint x: 504, endPoint y: 276, distance: 78.2
click at [504, 276] on div "Reels 觀看率 141% 優秀 [PERSON_NAME] 平均觀看數 56,503" at bounding box center [424, 274] width 344 height 35
copy div "56,503"
